Goal: Task Accomplishment & Management: Manage account settings

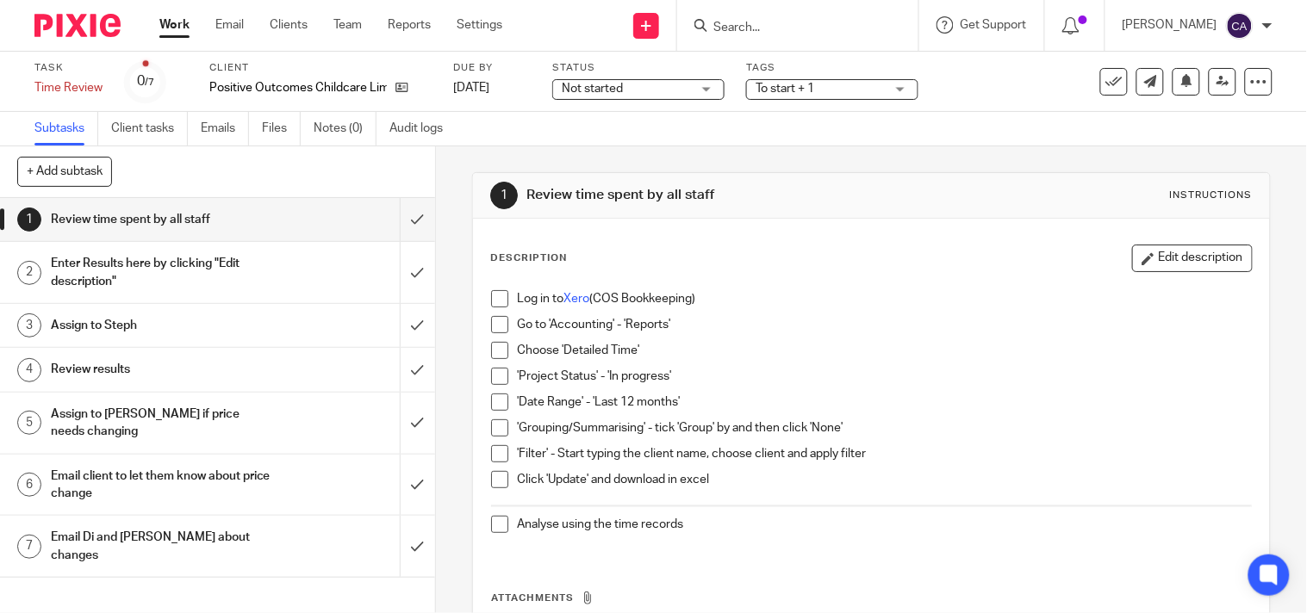
click at [603, 92] on span "Not started" at bounding box center [592, 89] width 61 height 12
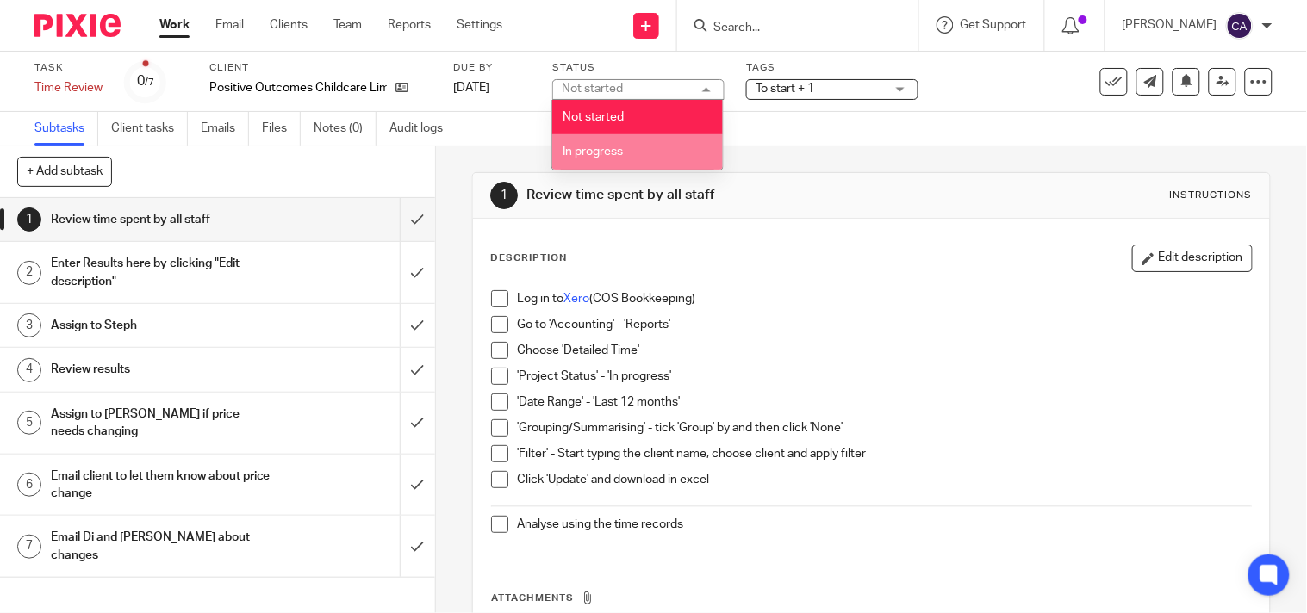
click at [600, 150] on span "In progress" at bounding box center [593, 152] width 60 height 12
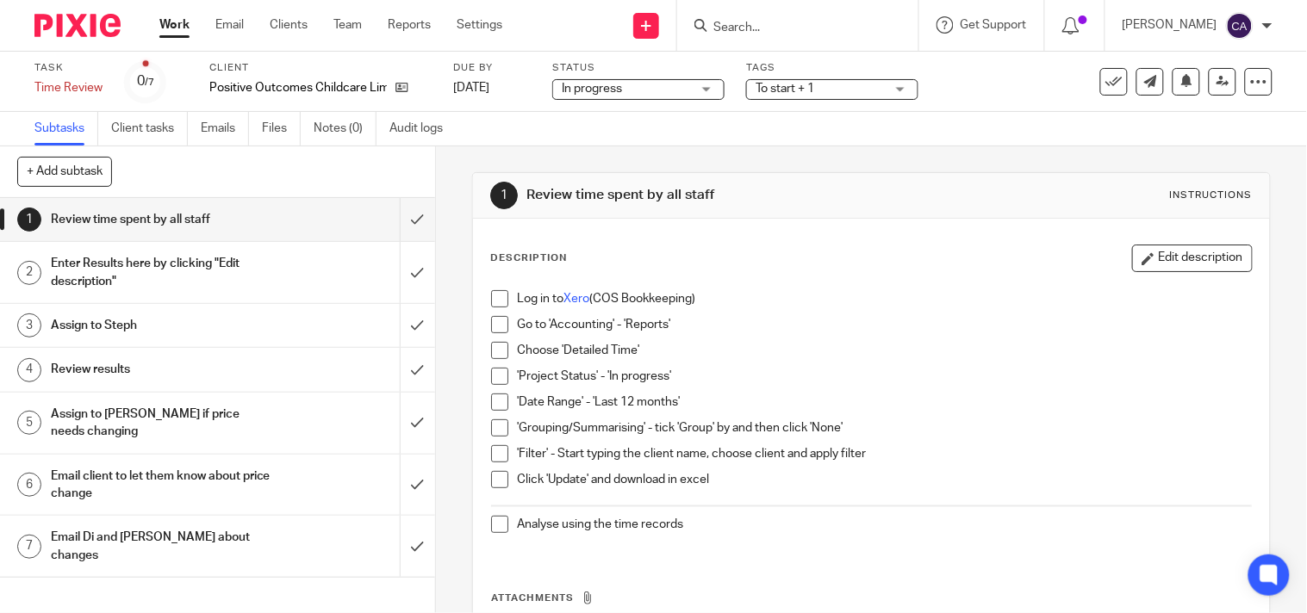
click at [796, 83] on span "To start + 1" at bounding box center [784, 89] width 59 height 12
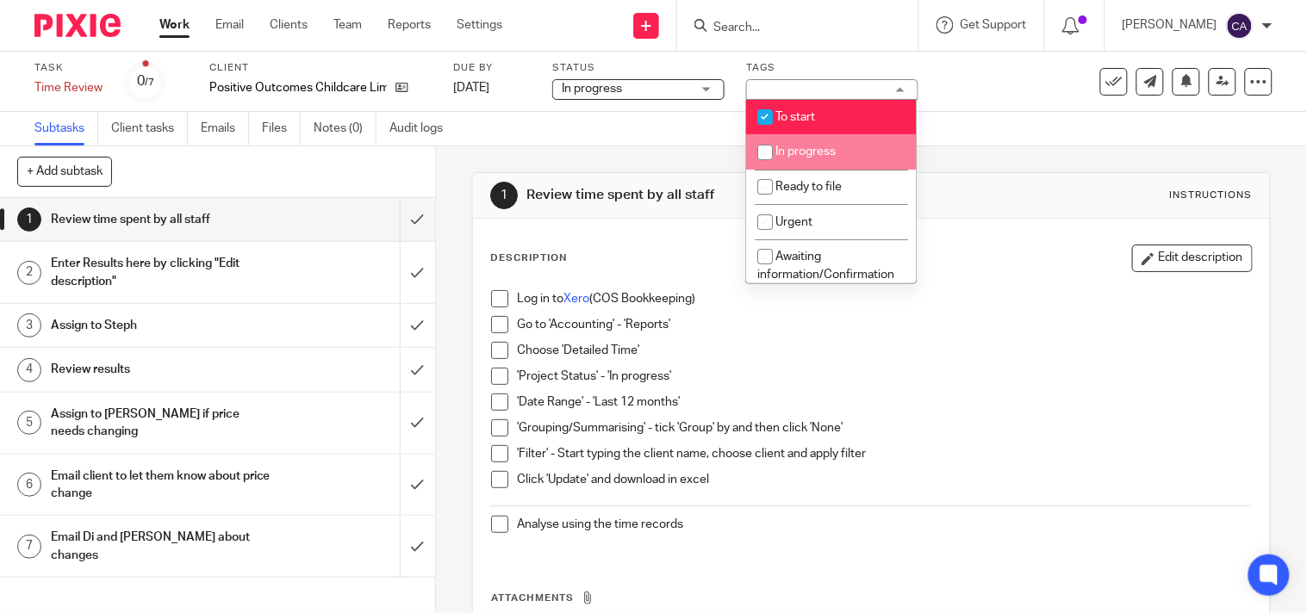
click at [791, 165] on li "In progress" at bounding box center [831, 151] width 171 height 35
checkbox input "true"
click at [762, 117] on input "checkbox" at bounding box center [764, 117] width 33 height 33
checkbox input "false"
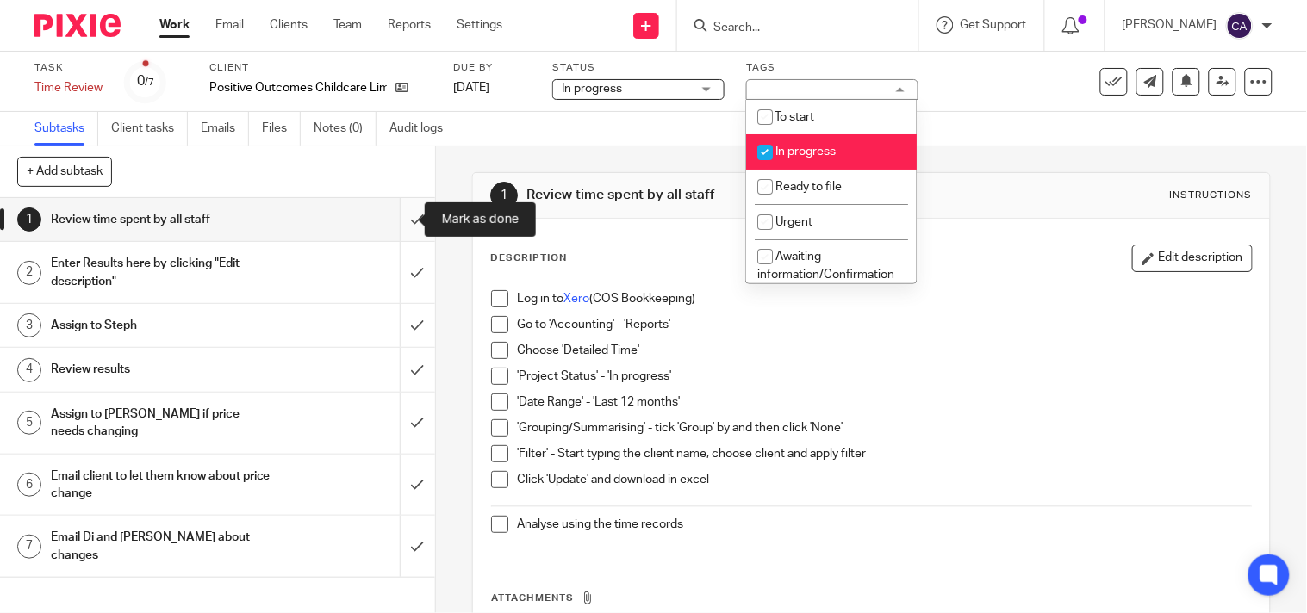
click at [392, 218] on input "submit" at bounding box center [217, 219] width 435 height 43
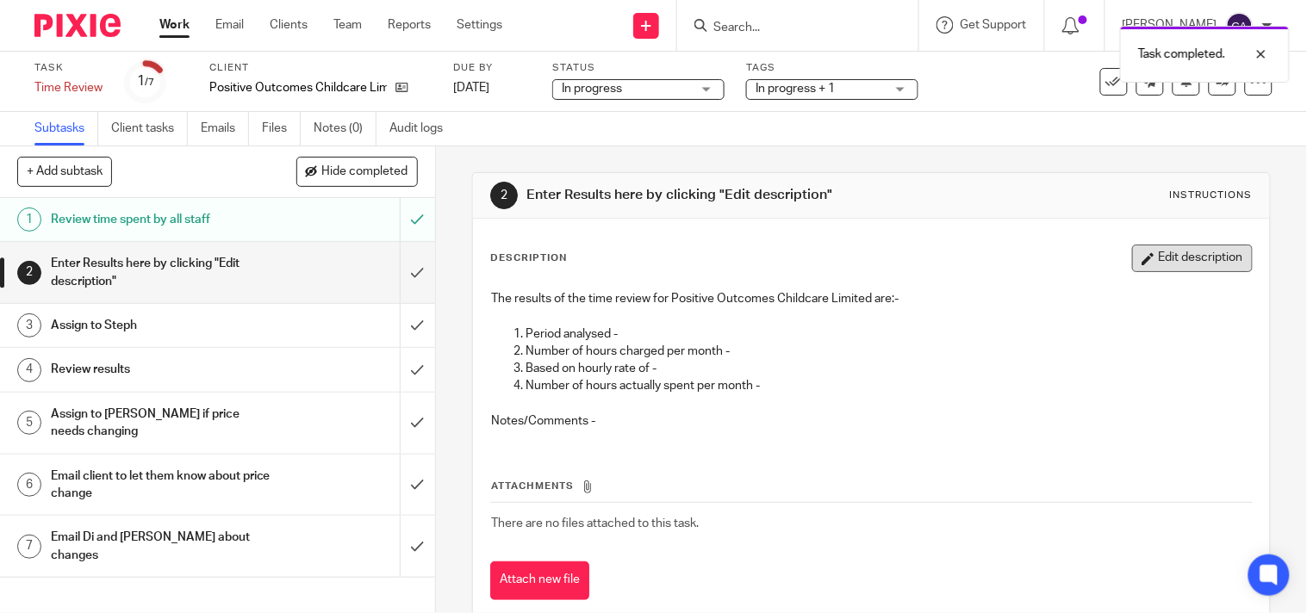
click at [1146, 255] on button "Edit description" at bounding box center [1192, 259] width 121 height 28
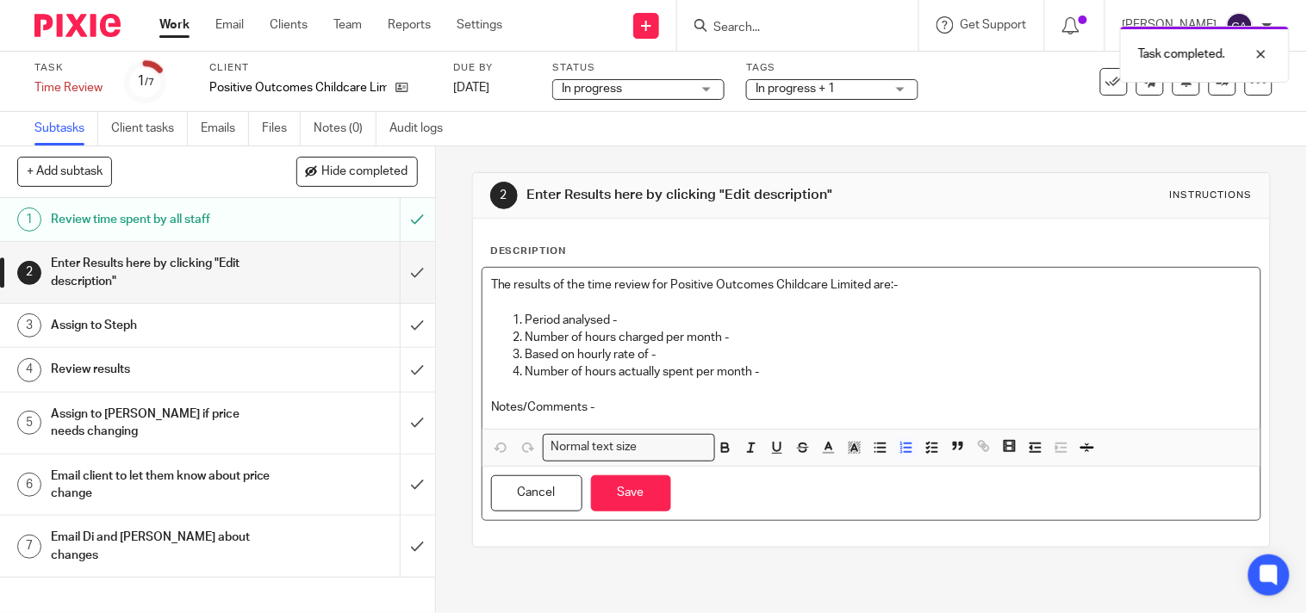
click at [637, 322] on p "Period analysed -" at bounding box center [888, 320] width 726 height 17
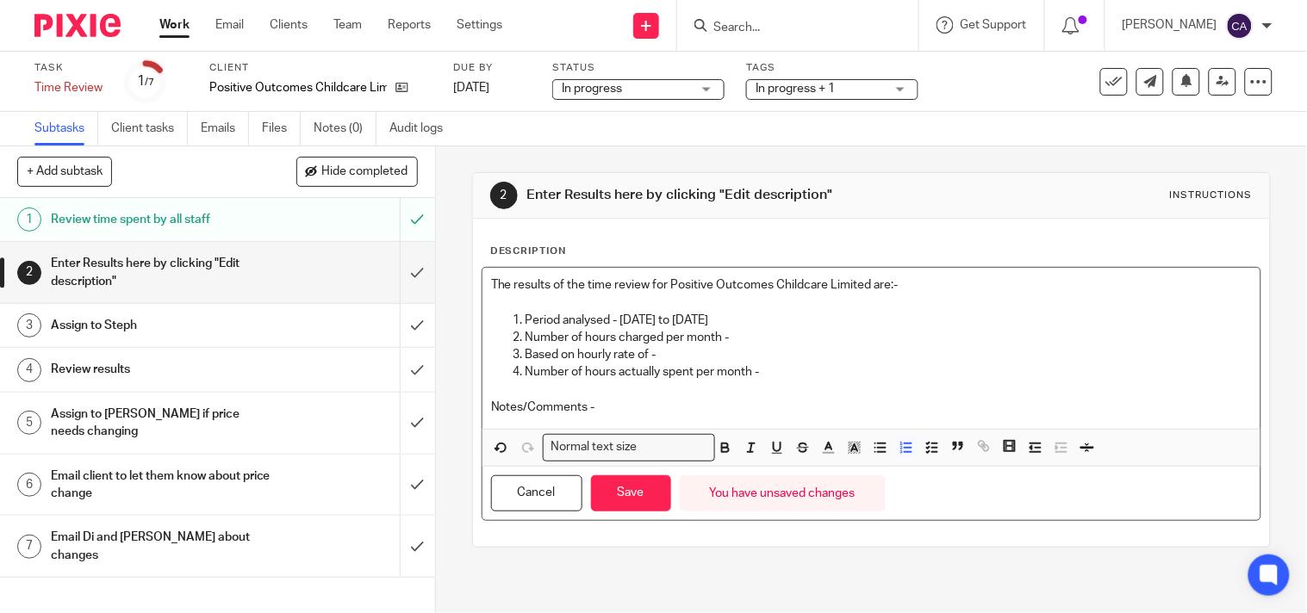
click at [771, 341] on p "Number of hours charged per month -" at bounding box center [888, 337] width 726 height 17
click at [694, 353] on p "Based on hourly rate of -" at bounding box center [888, 354] width 726 height 17
click at [798, 370] on p "Number of hours actually spent per month -" at bounding box center [888, 371] width 726 height 17
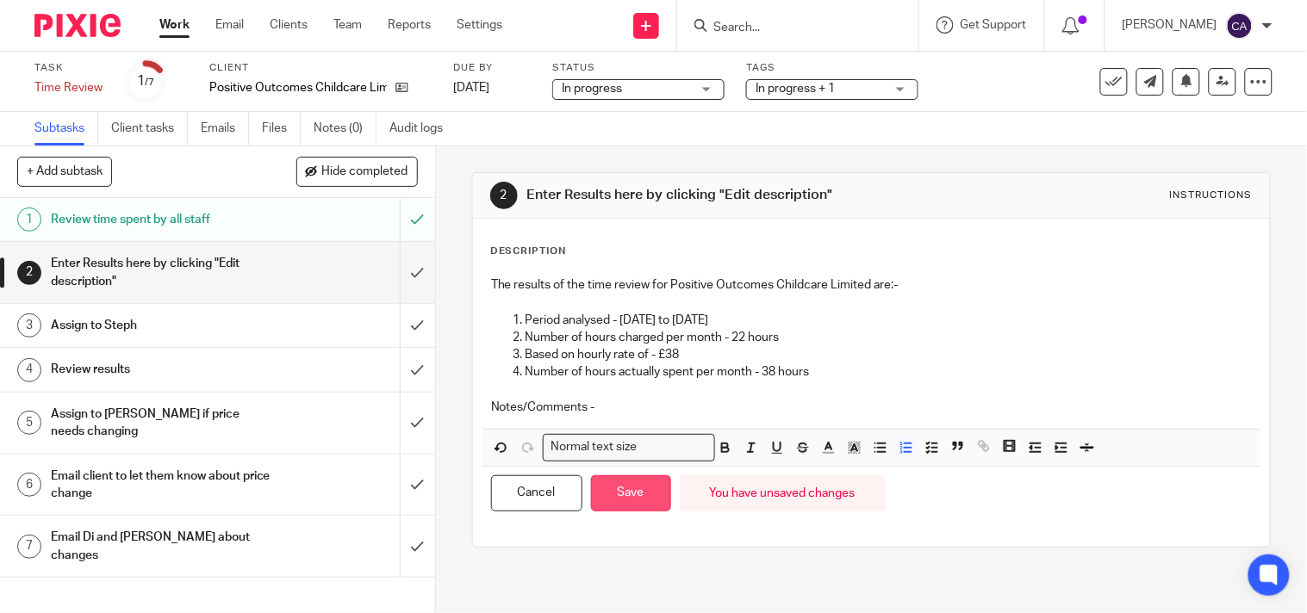
click at [629, 492] on button "Save" at bounding box center [631, 493] width 80 height 37
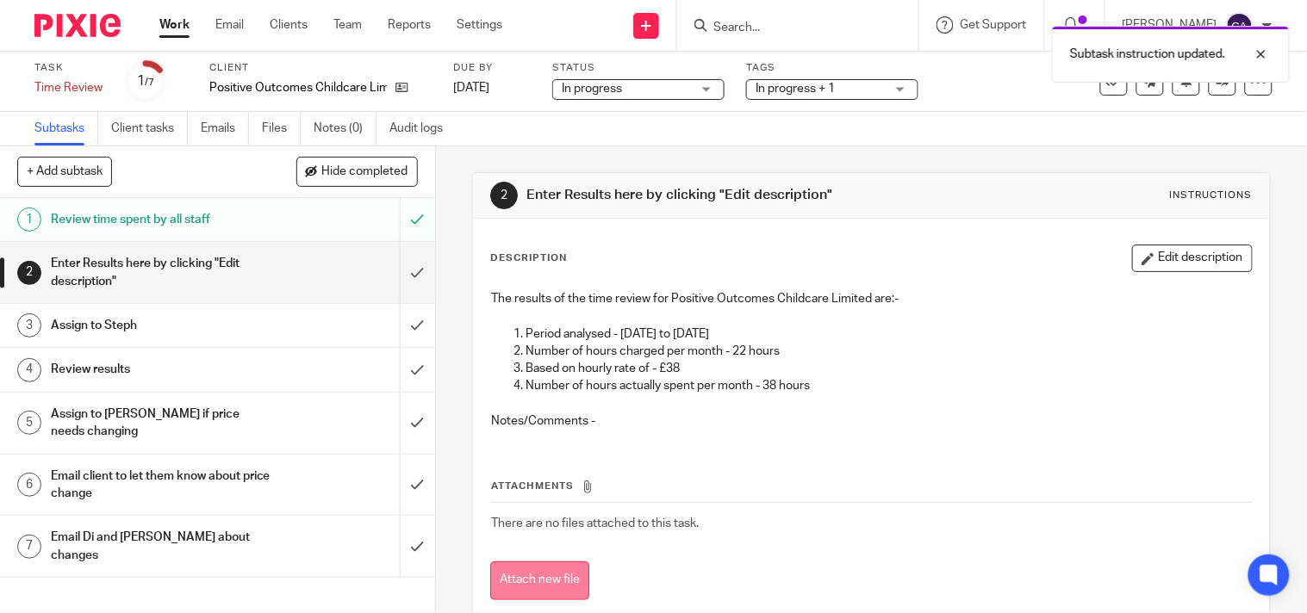
click at [525, 582] on button "Attach new file" at bounding box center [539, 581] width 99 height 39
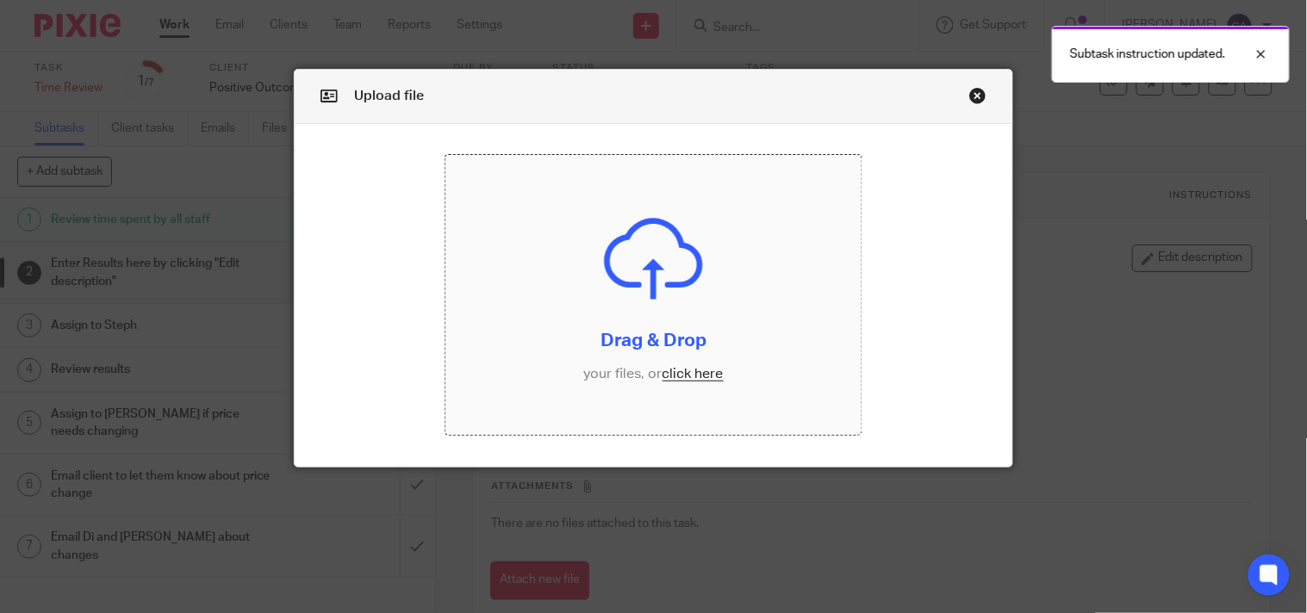
click at [679, 368] on input "file" at bounding box center [653, 295] width 417 height 280
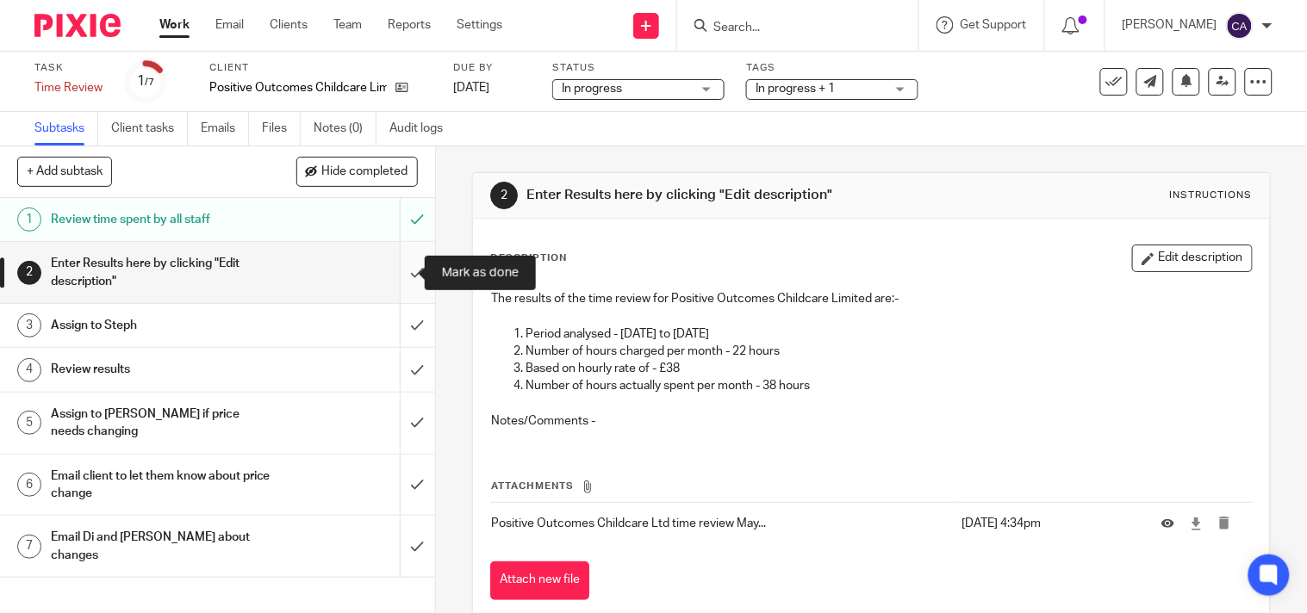
click at [399, 272] on input "submit" at bounding box center [217, 272] width 435 height 61
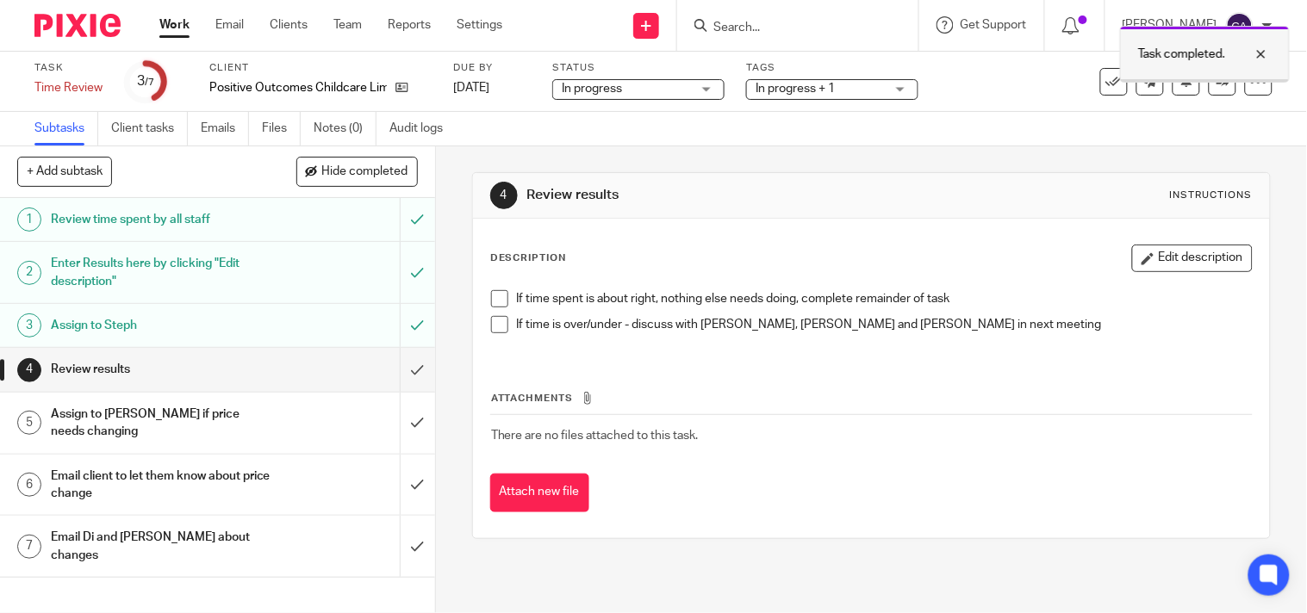
click at [1268, 60] on div at bounding box center [1248, 54] width 47 height 21
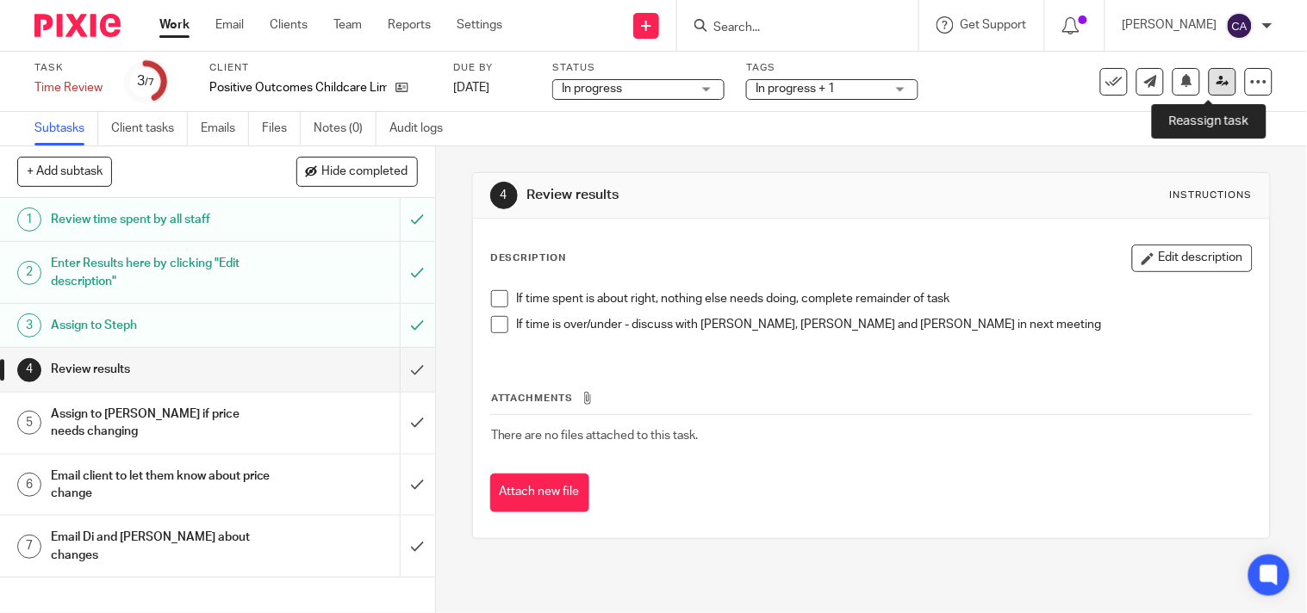
click at [1216, 79] on icon at bounding box center [1222, 81] width 13 height 13
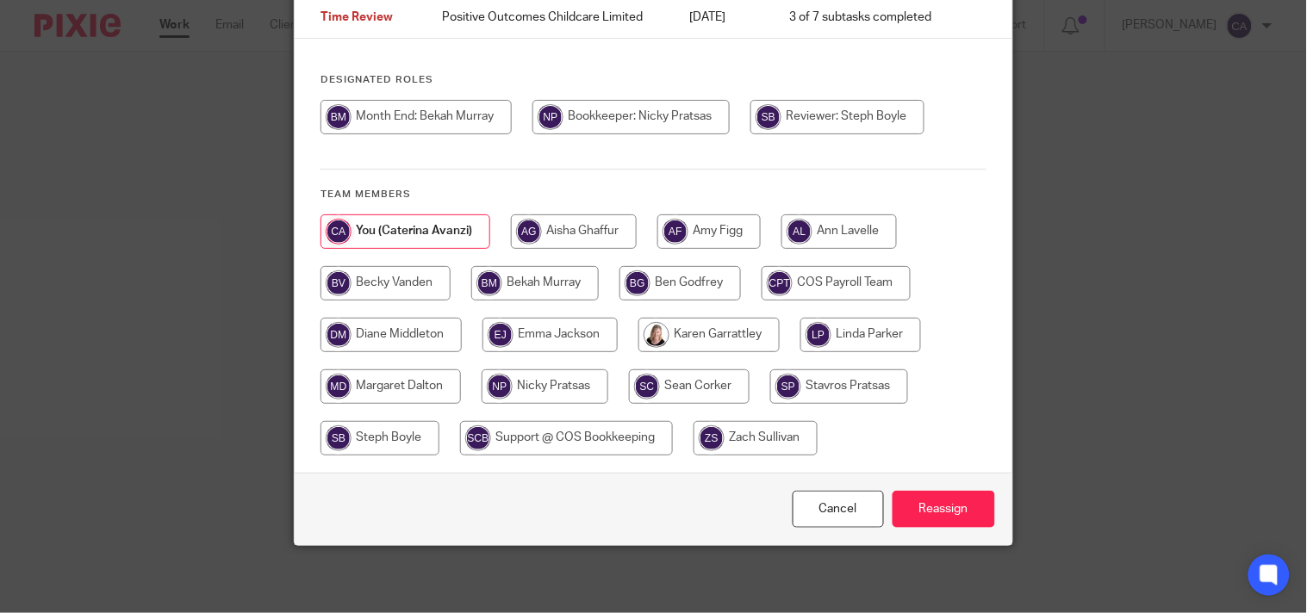
scroll to position [164, 0]
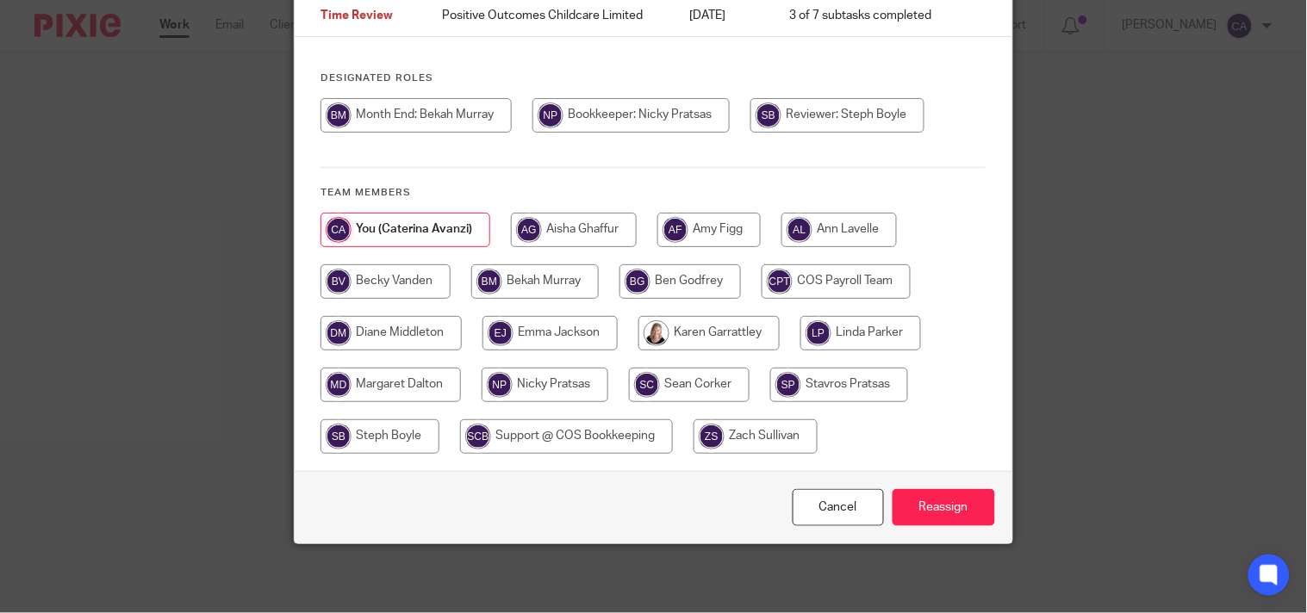
click at [414, 432] on input "radio" at bounding box center [379, 436] width 119 height 34
radio input "true"
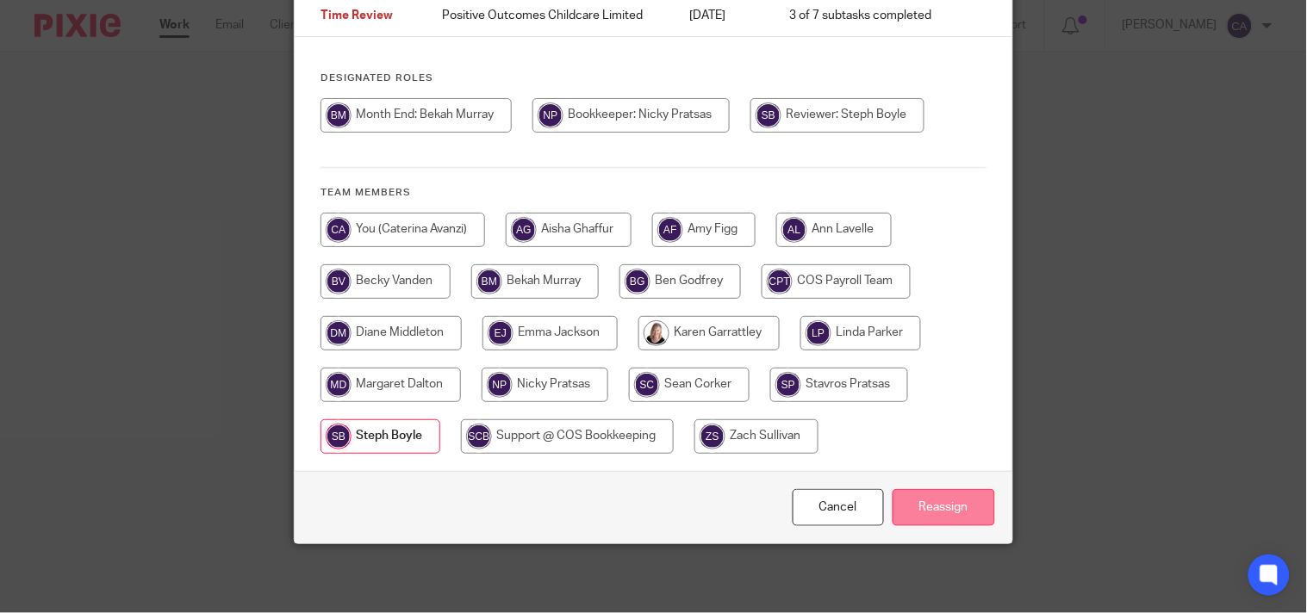
click at [930, 505] on input "Reassign" at bounding box center [943, 507] width 102 height 37
